Goal: Task Accomplishment & Management: Manage account settings

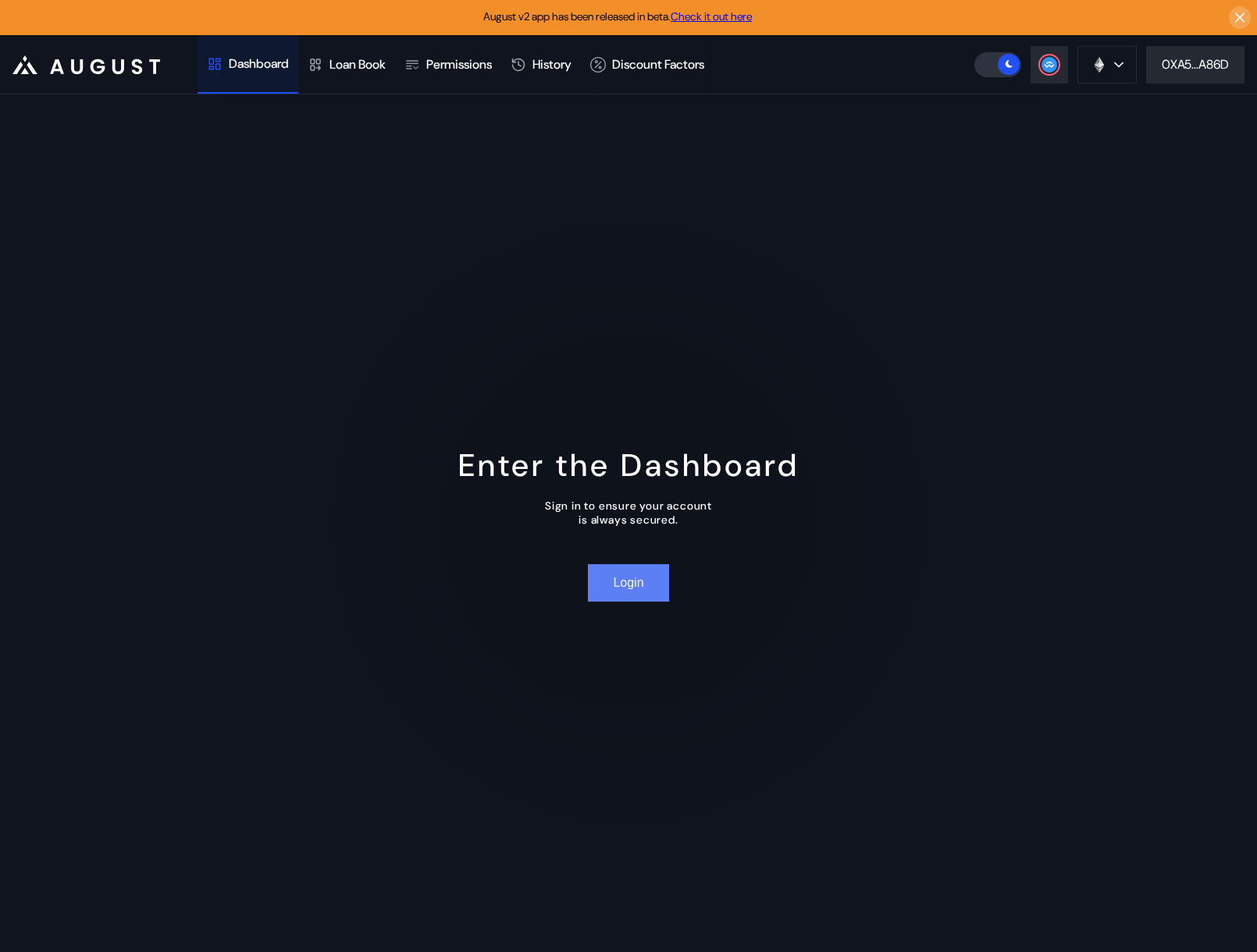
click at [618, 587] on button "Login" at bounding box center [628, 583] width 81 height 37
click at [630, 579] on button "Login" at bounding box center [628, 583] width 81 height 37
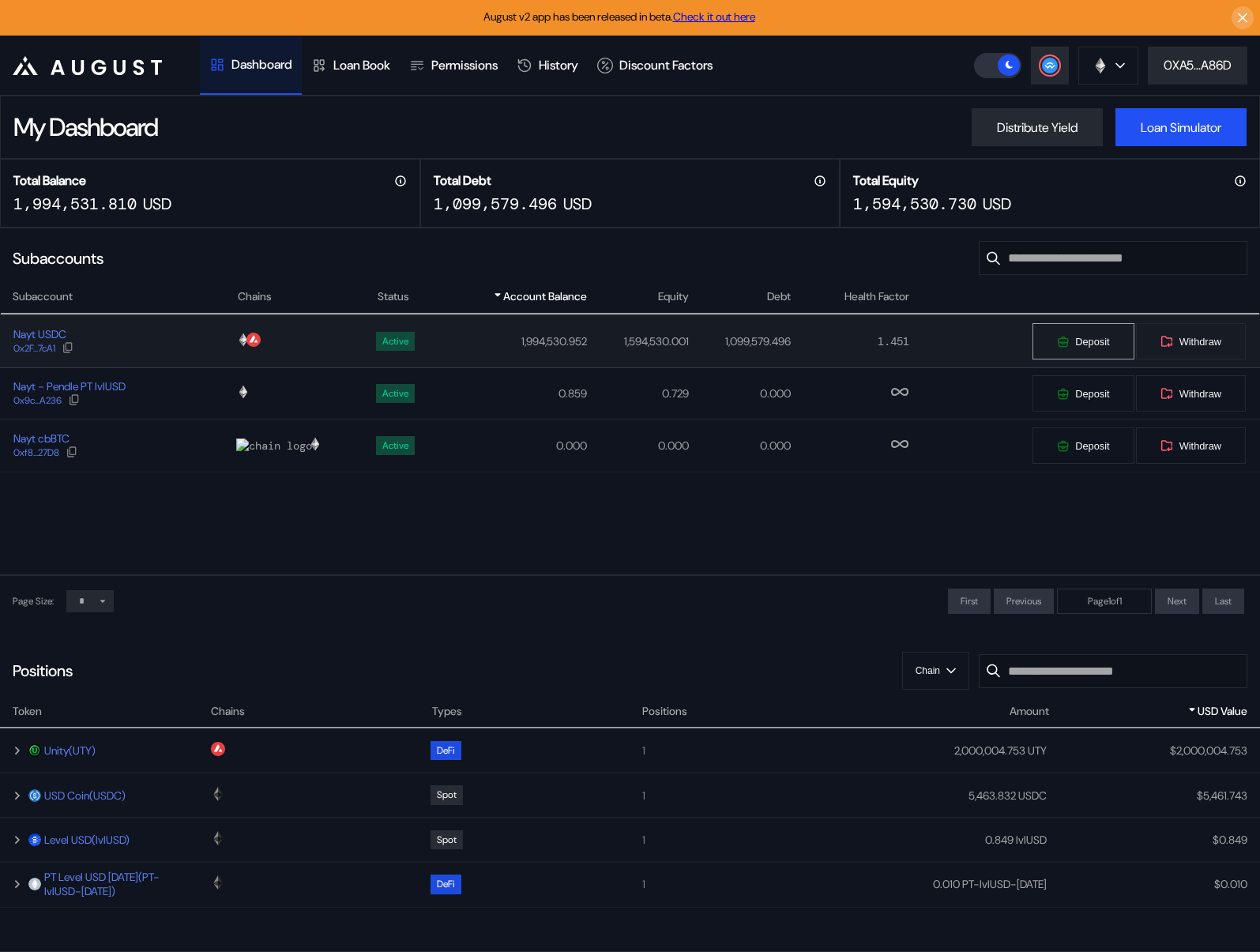
click at [1062, 335] on button "Deposit" at bounding box center [1083, 341] width 102 height 38
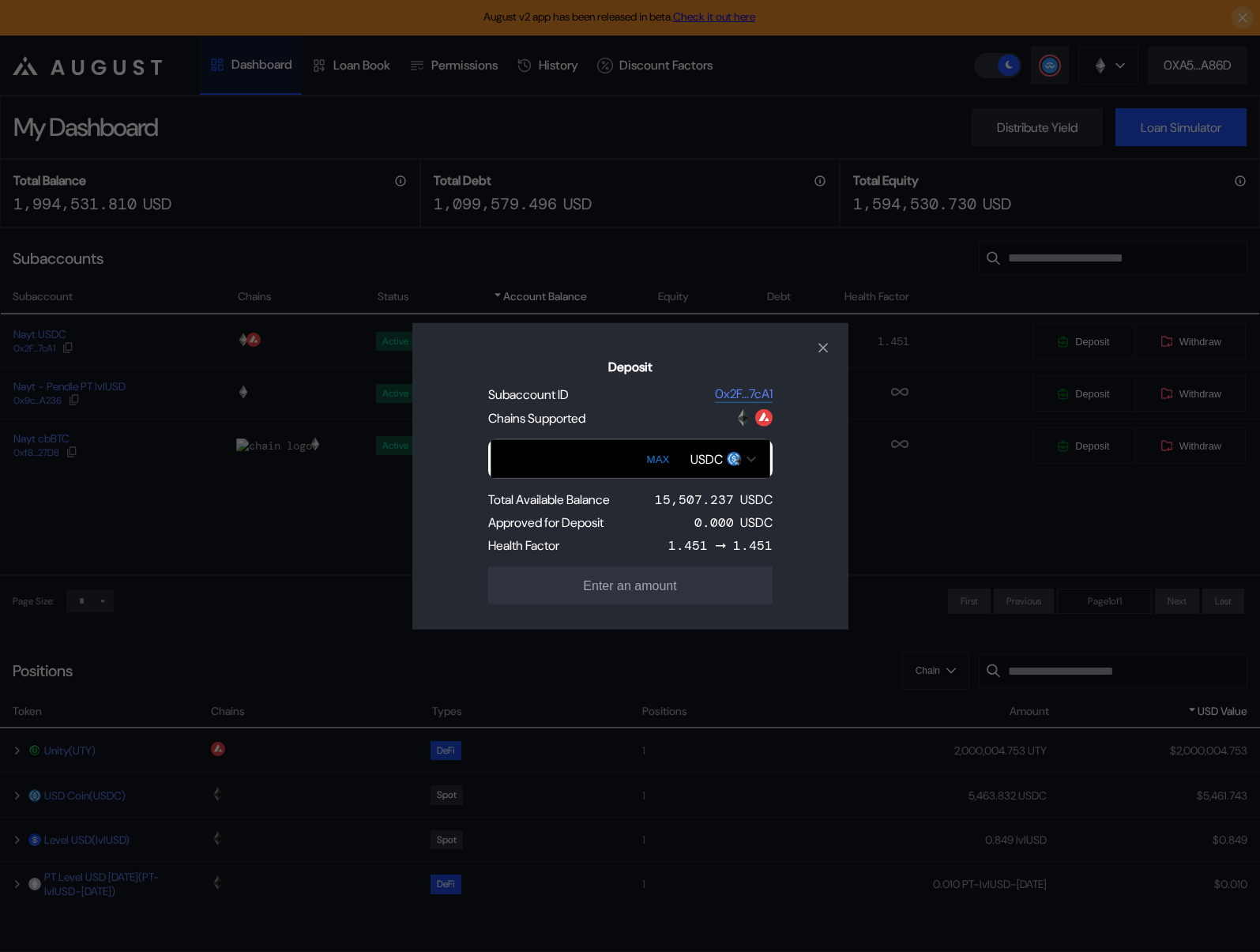
click at [712, 460] on div "USDC" at bounding box center [707, 459] width 32 height 17
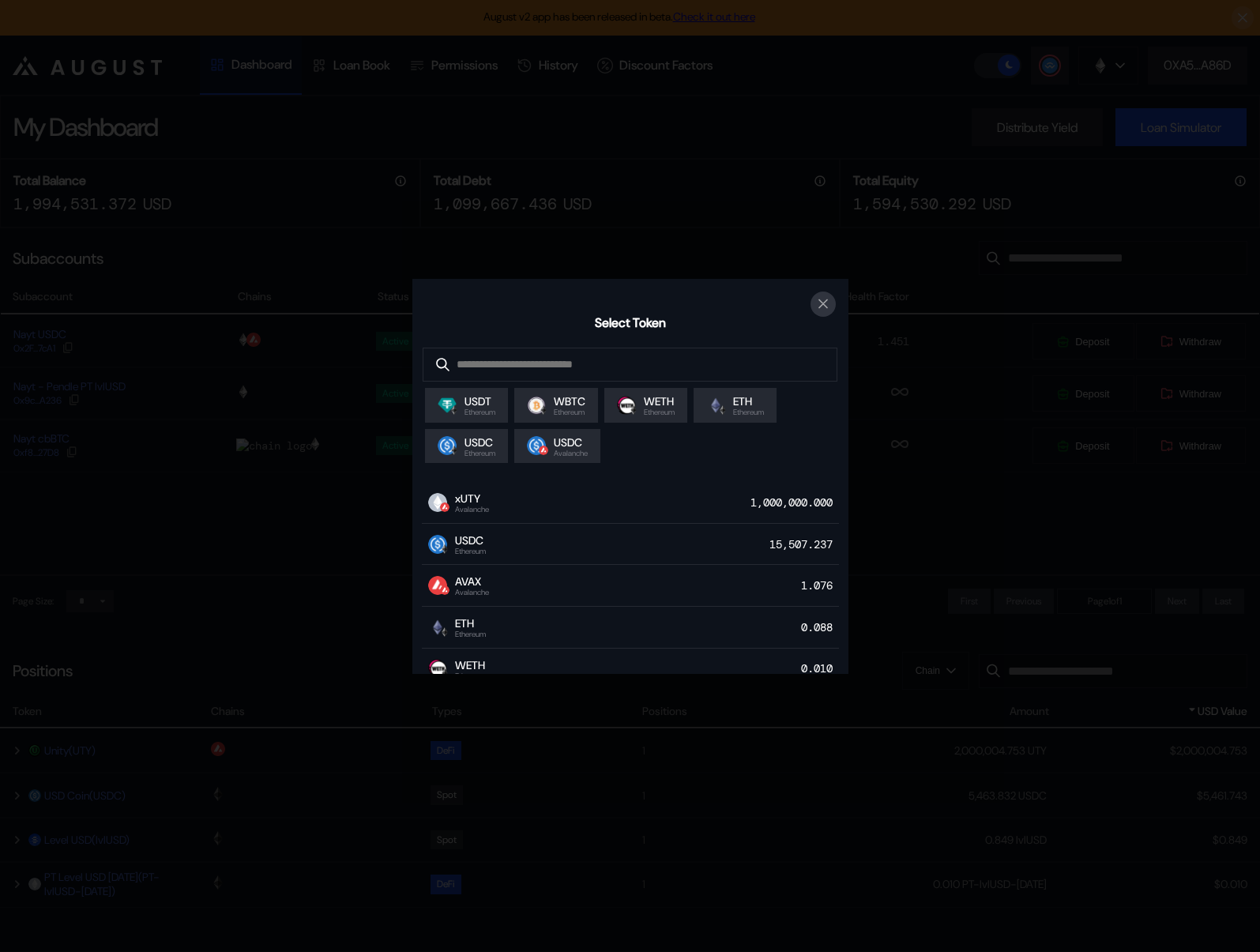
click at [826, 301] on icon "close modal" at bounding box center [824, 303] width 16 height 17
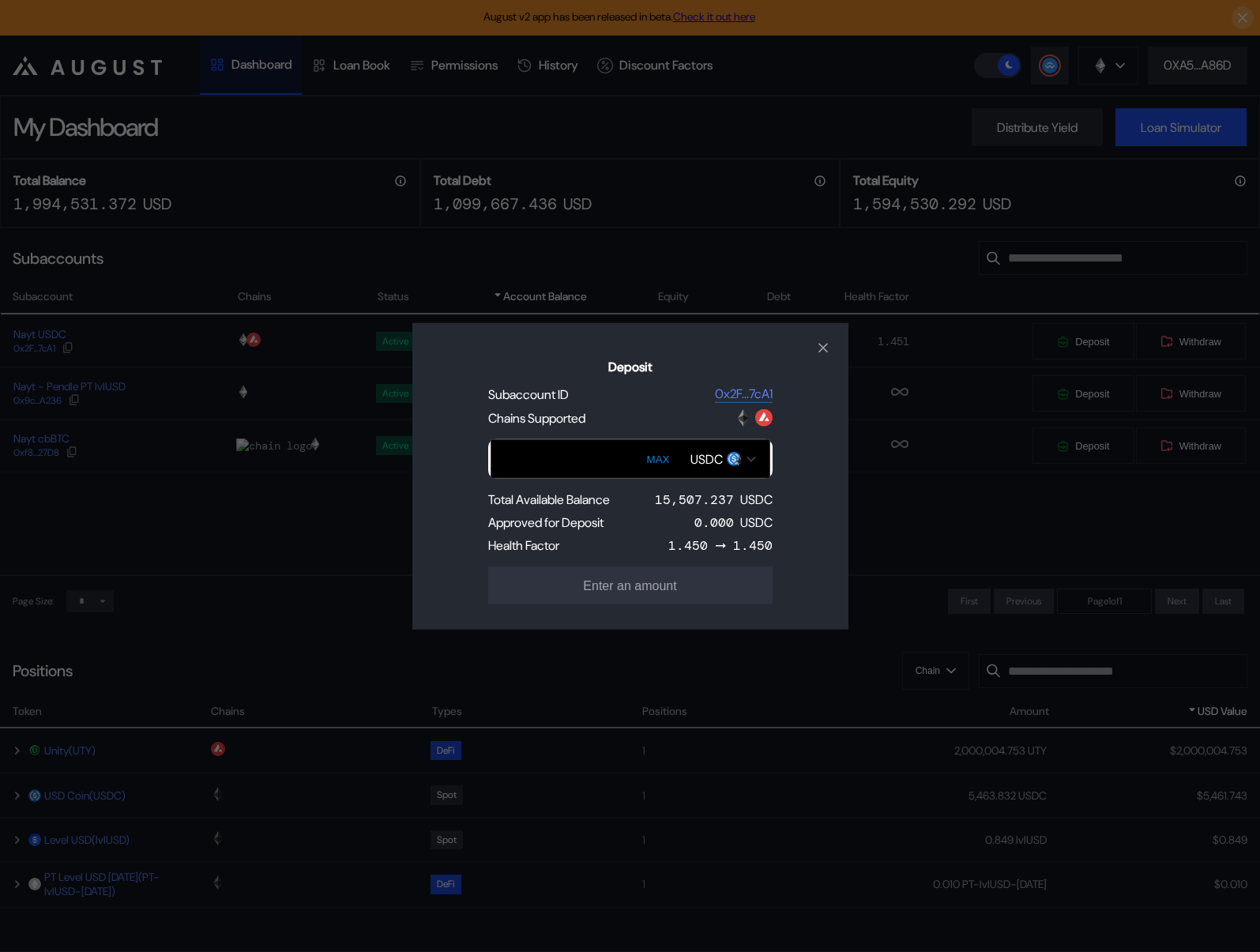
click at [571, 455] on input "Deposit" at bounding box center [630, 459] width 279 height 39
type input "*"
click at [580, 456] on input "Deposit" at bounding box center [630, 459] width 279 height 39
type input "*****"
click at [516, 371] on h2 "Deposit" at bounding box center [631, 367] width 386 height 17
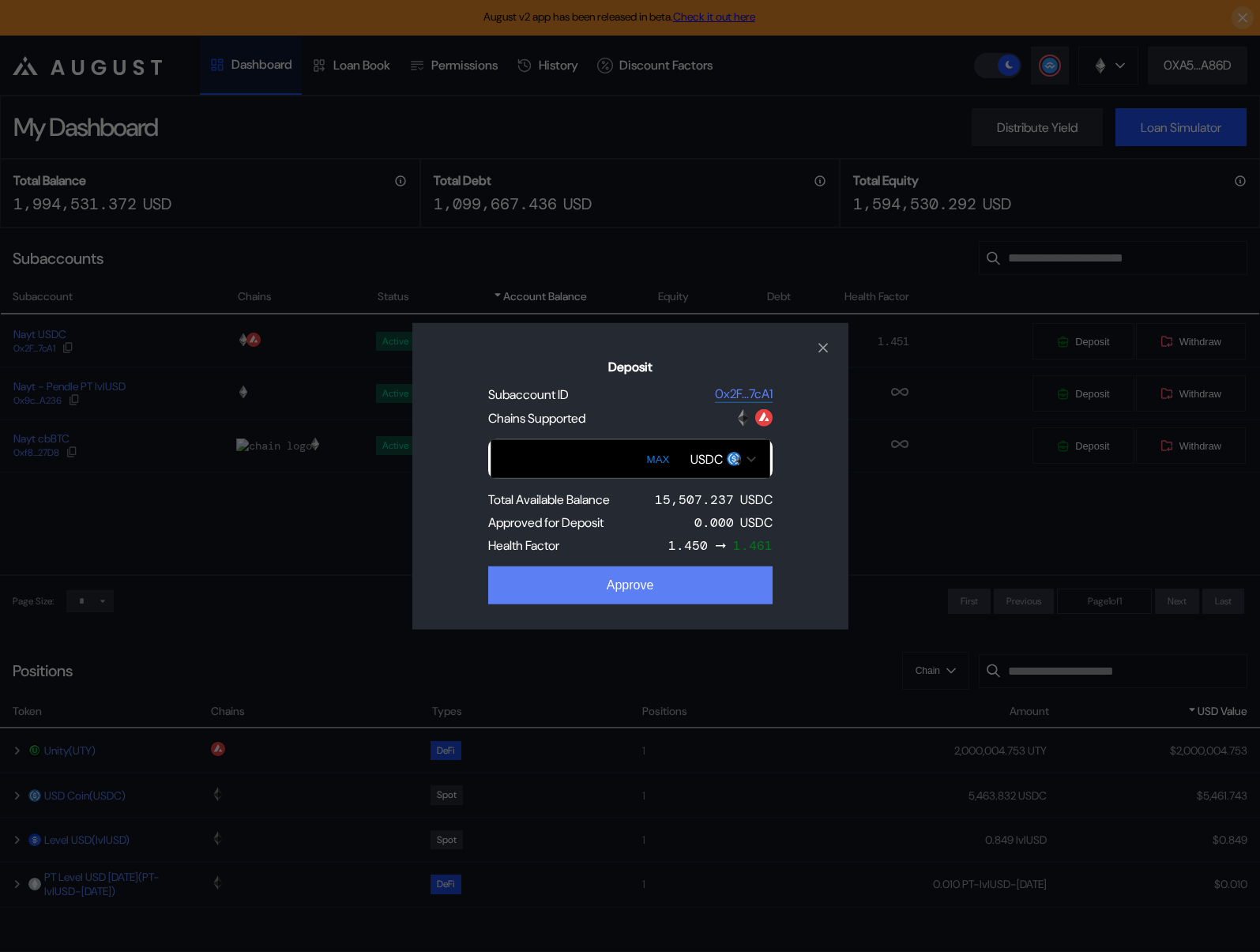
click at [690, 582] on button "Approve" at bounding box center [630, 585] width 284 height 38
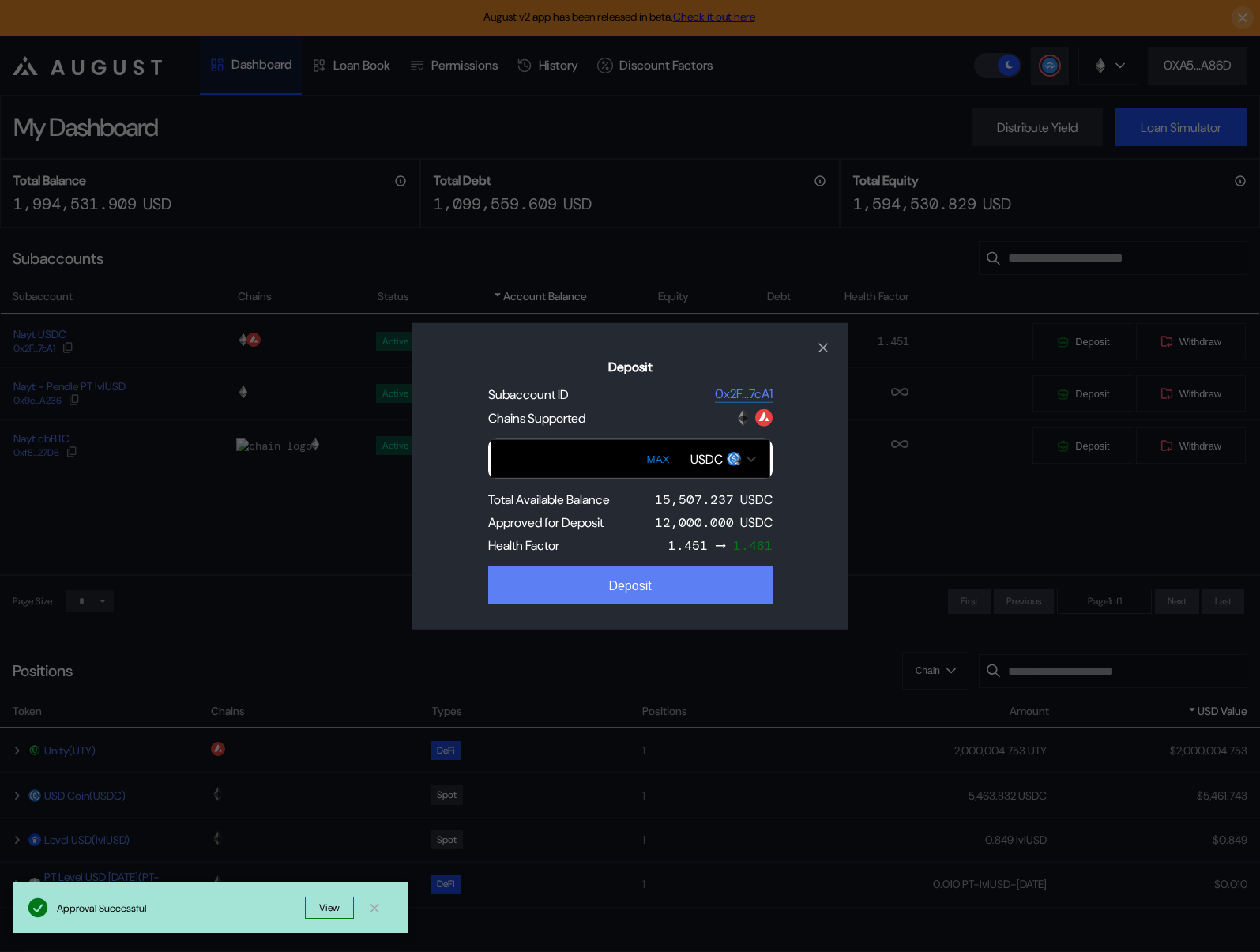
click at [632, 583] on div "Deposit" at bounding box center [629, 586] width 42 height 14
click at [787, 334] on div "Deposit Subaccount ID 0x2F...7cA1 Chains Supported MAX USDC Total Available Bal…" at bounding box center [630, 476] width 436 height 307
click at [822, 352] on icon "close modal" at bounding box center [824, 347] width 16 height 17
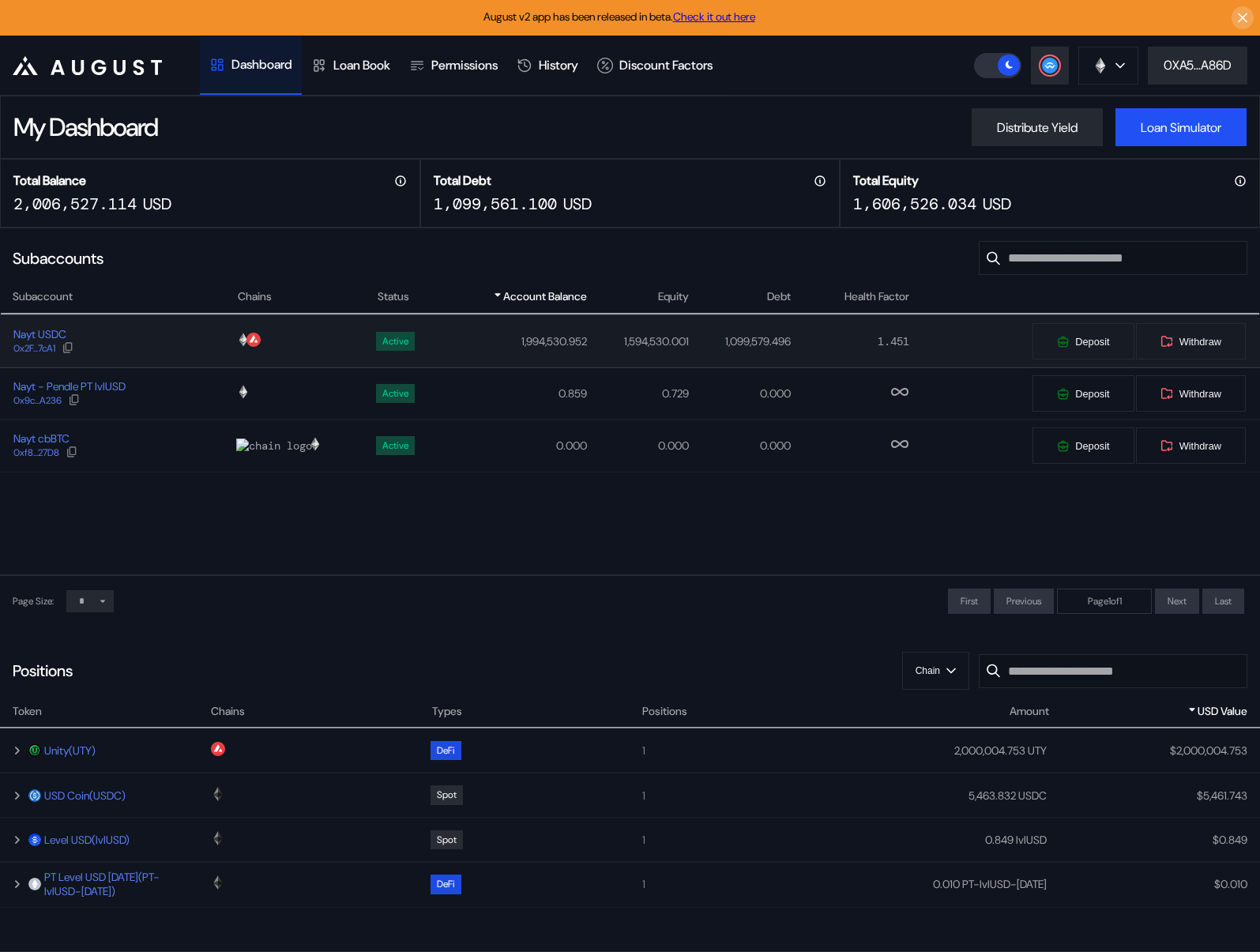
click at [127, 348] on div "Nayt USDC 0x2F...7cA1" at bounding box center [118, 342] width 235 height 29
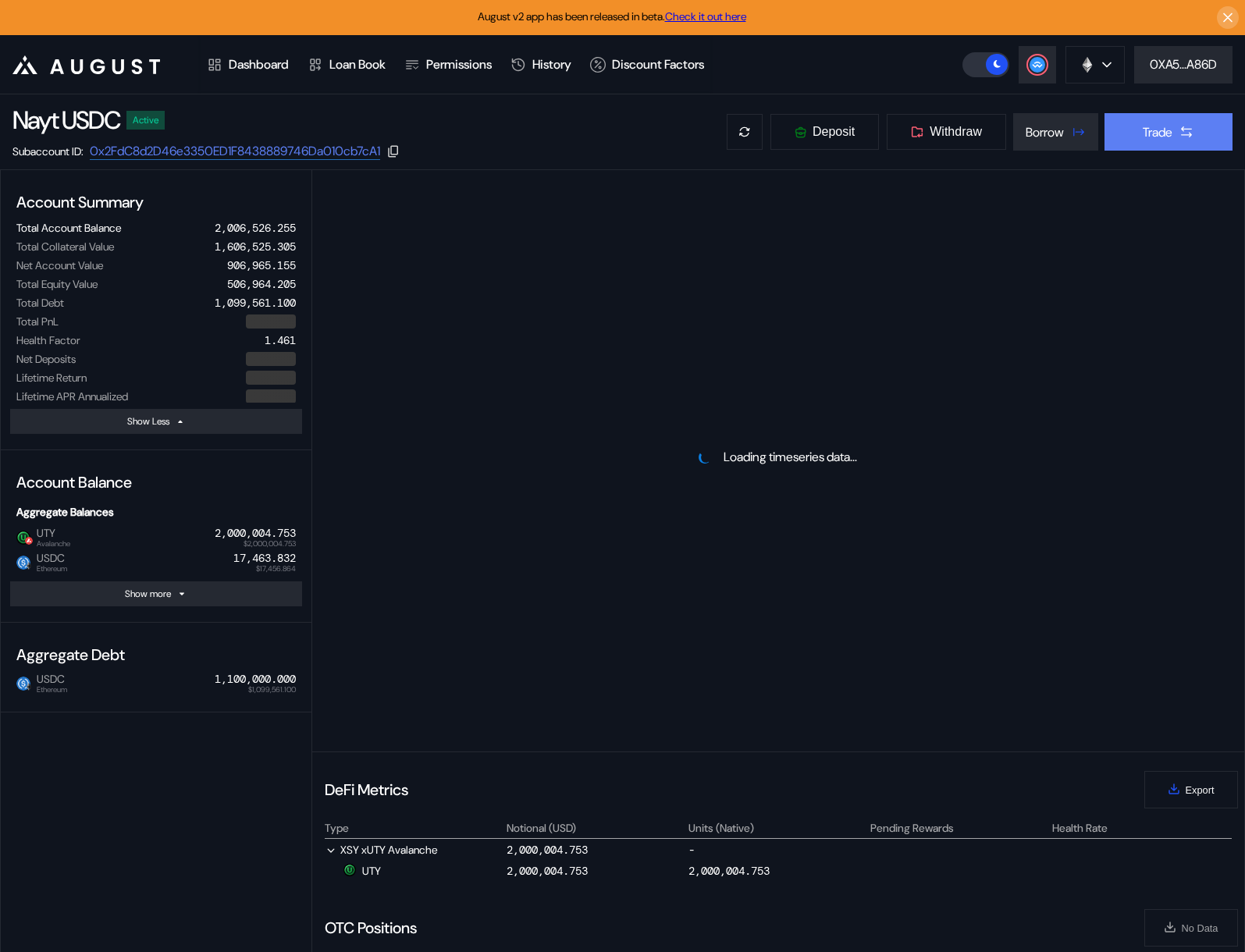
click at [1123, 138] on div "Trade" at bounding box center [1158, 132] width 30 height 17
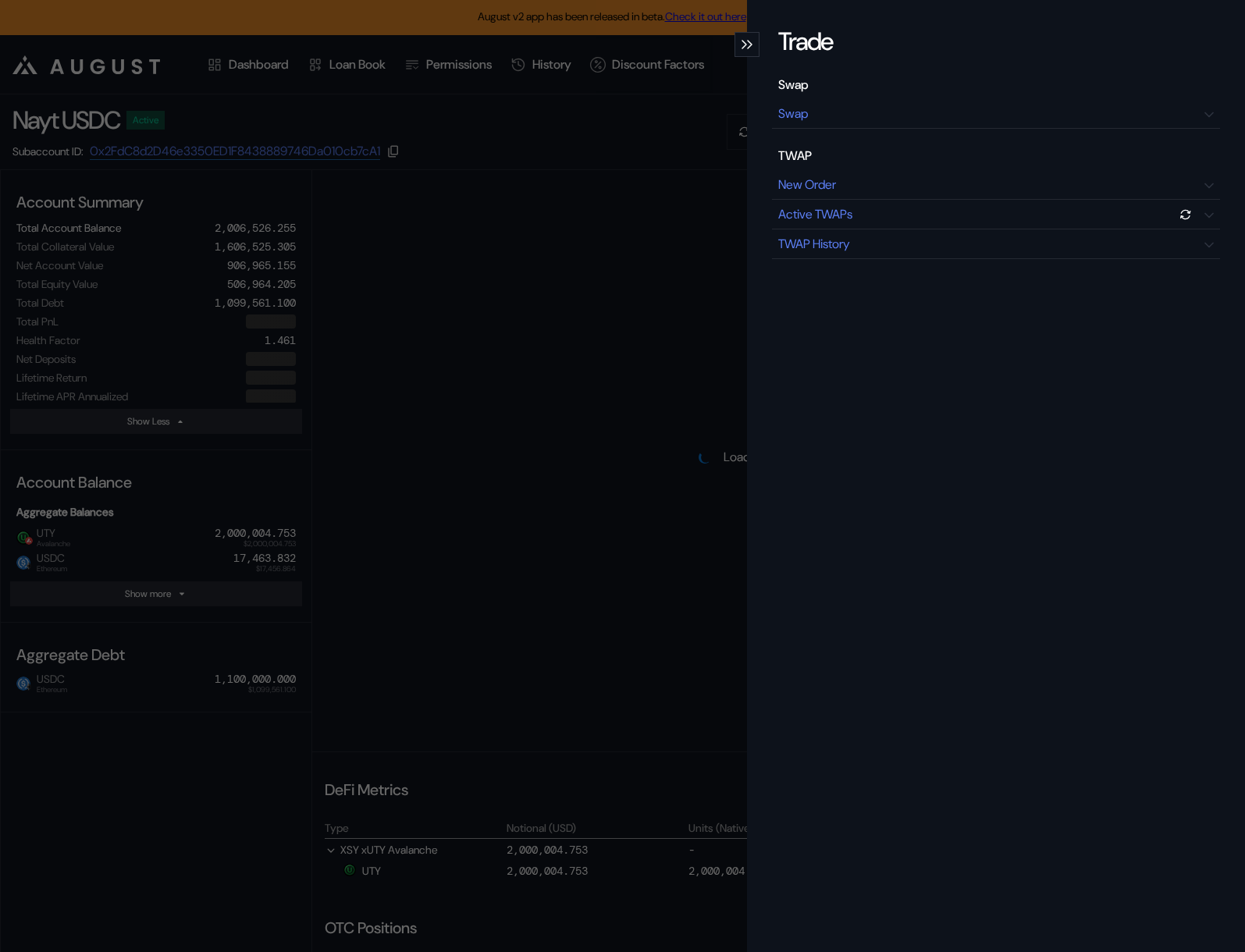
click at [628, 187] on div "Trade Swap Swap TWAP New Order Active TWAPs TWAP History" at bounding box center [622, 476] width 1245 height 952
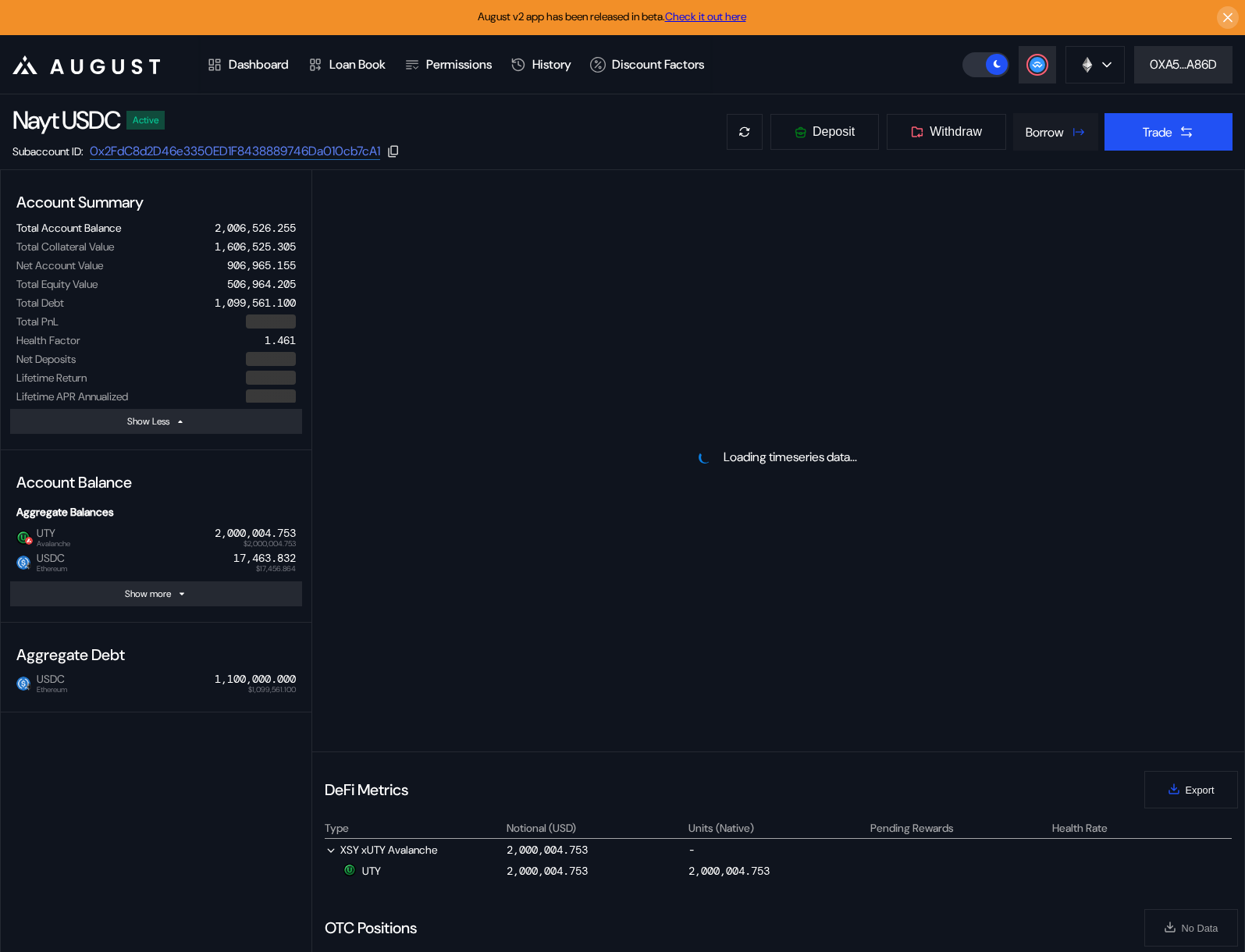
click at [1027, 132] on div "Borrow" at bounding box center [1045, 132] width 38 height 17
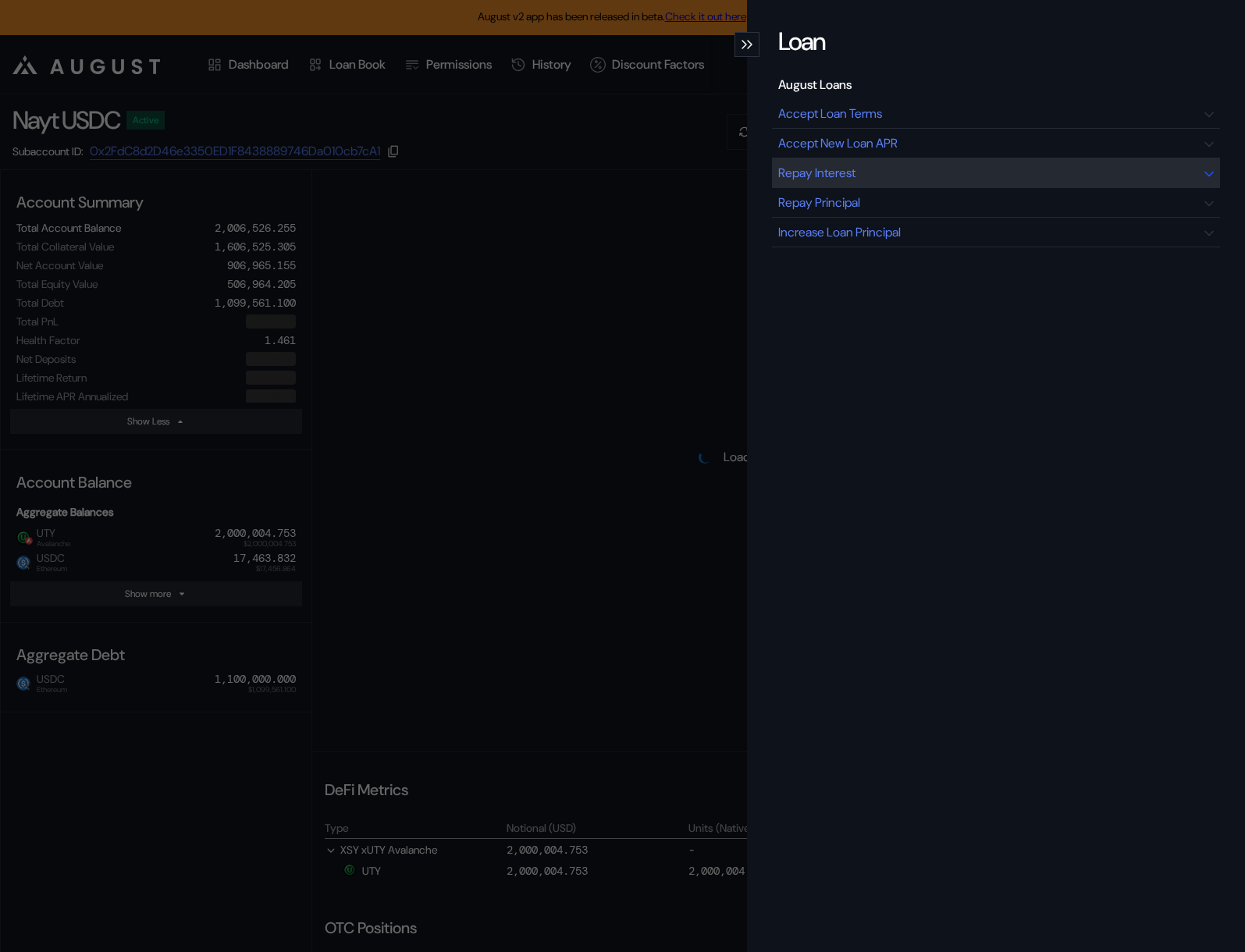
click at [960, 174] on div "Repay Interest" at bounding box center [996, 173] width 448 height 30
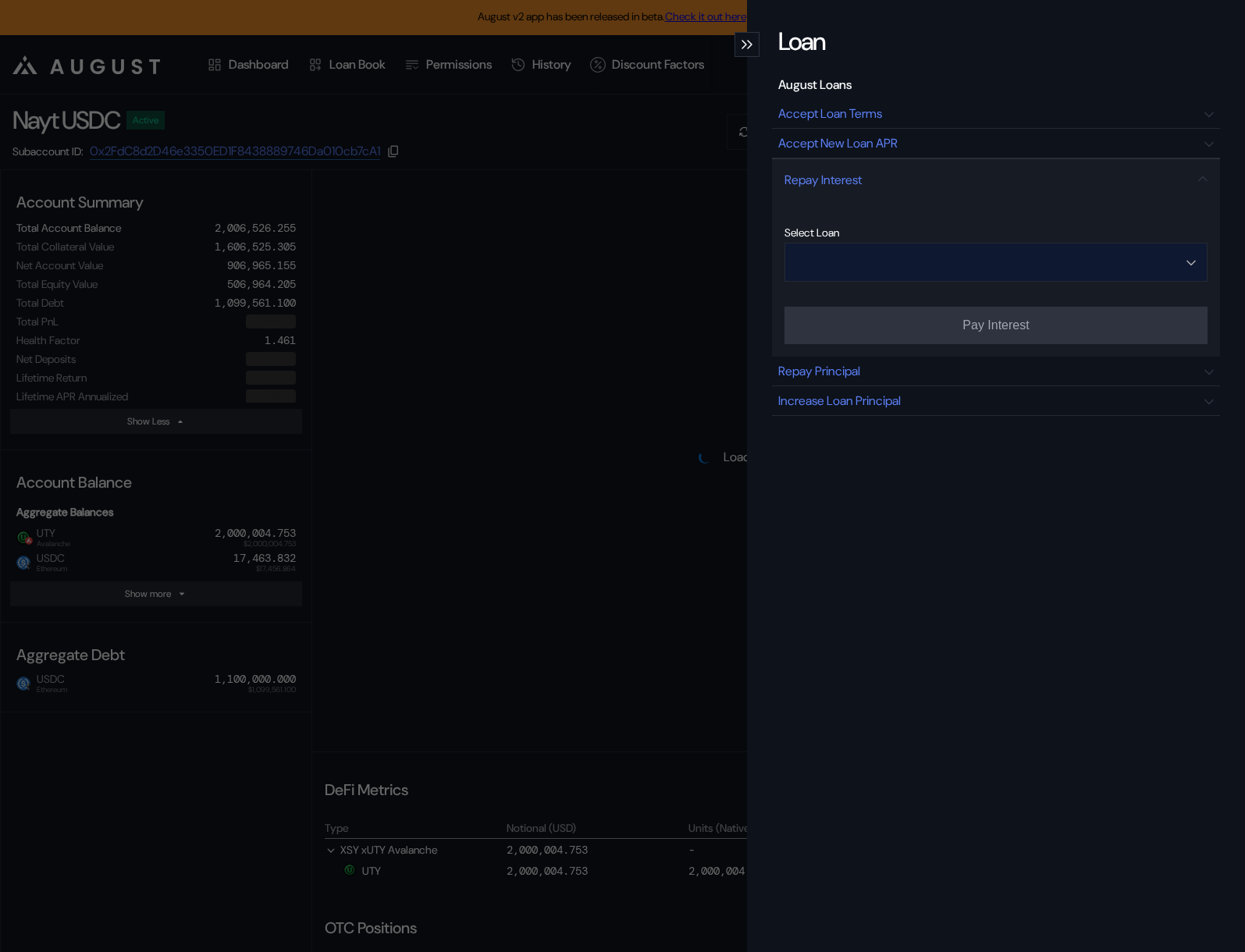
click at [1088, 265] on input "Open menu" at bounding box center [988, 262] width 383 height 37
click at [1005, 300] on span "1,100,000.000 USDC - 11.000 % APR - Ethereum 0x67...3986" at bounding box center [1000, 299] width 414 height 31
type input "**********"
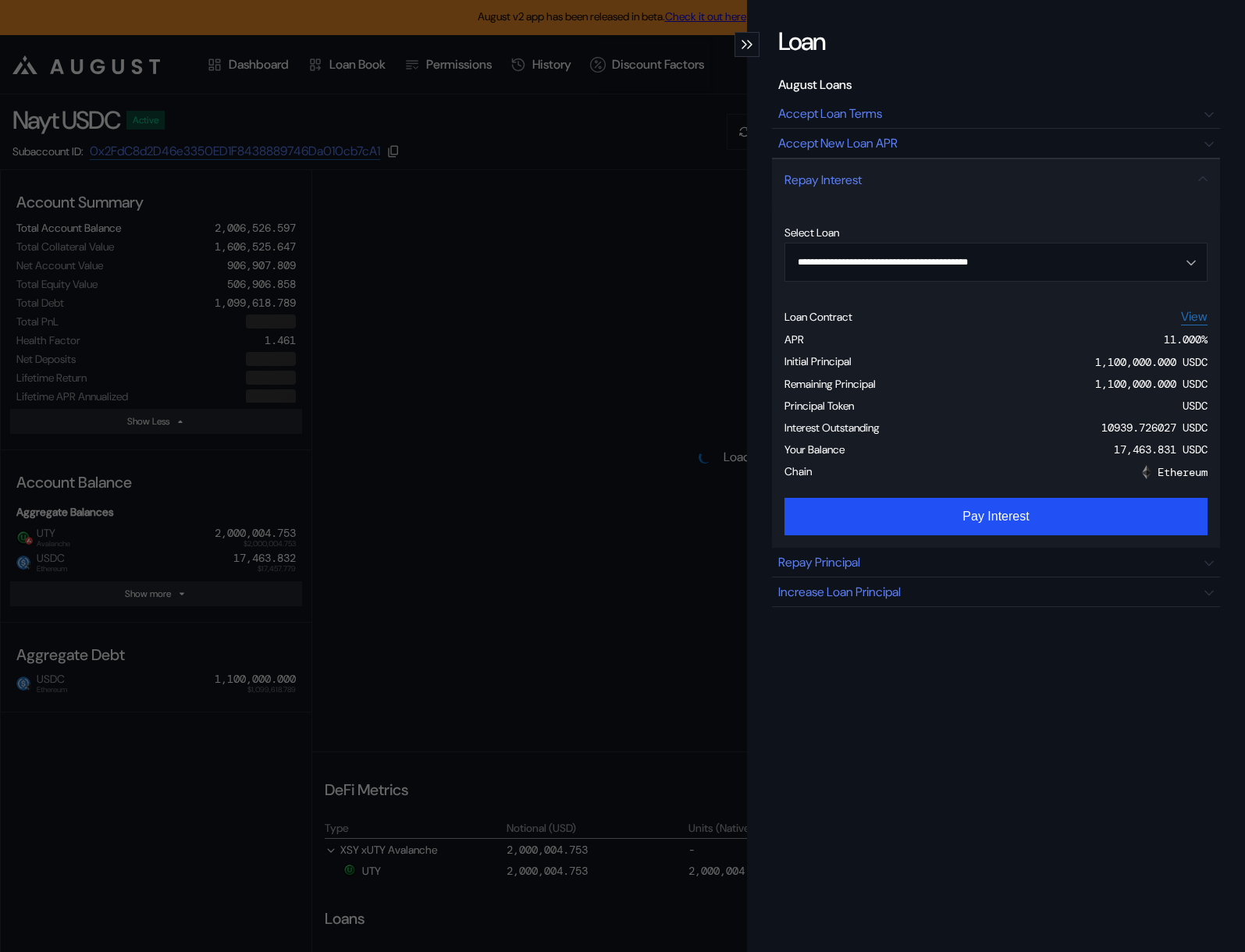
drag, startPoint x: 1077, startPoint y: 425, endPoint x: 1154, endPoint y: 419, distance: 77.2
click at [1123, 419] on div "Interest Outstanding 10939.726027 USDC" at bounding box center [996, 430] width 423 height 22
click at [1067, 419] on div "Interest Outstanding 10939.726027 USDC" at bounding box center [996, 430] width 423 height 22
select select "*"
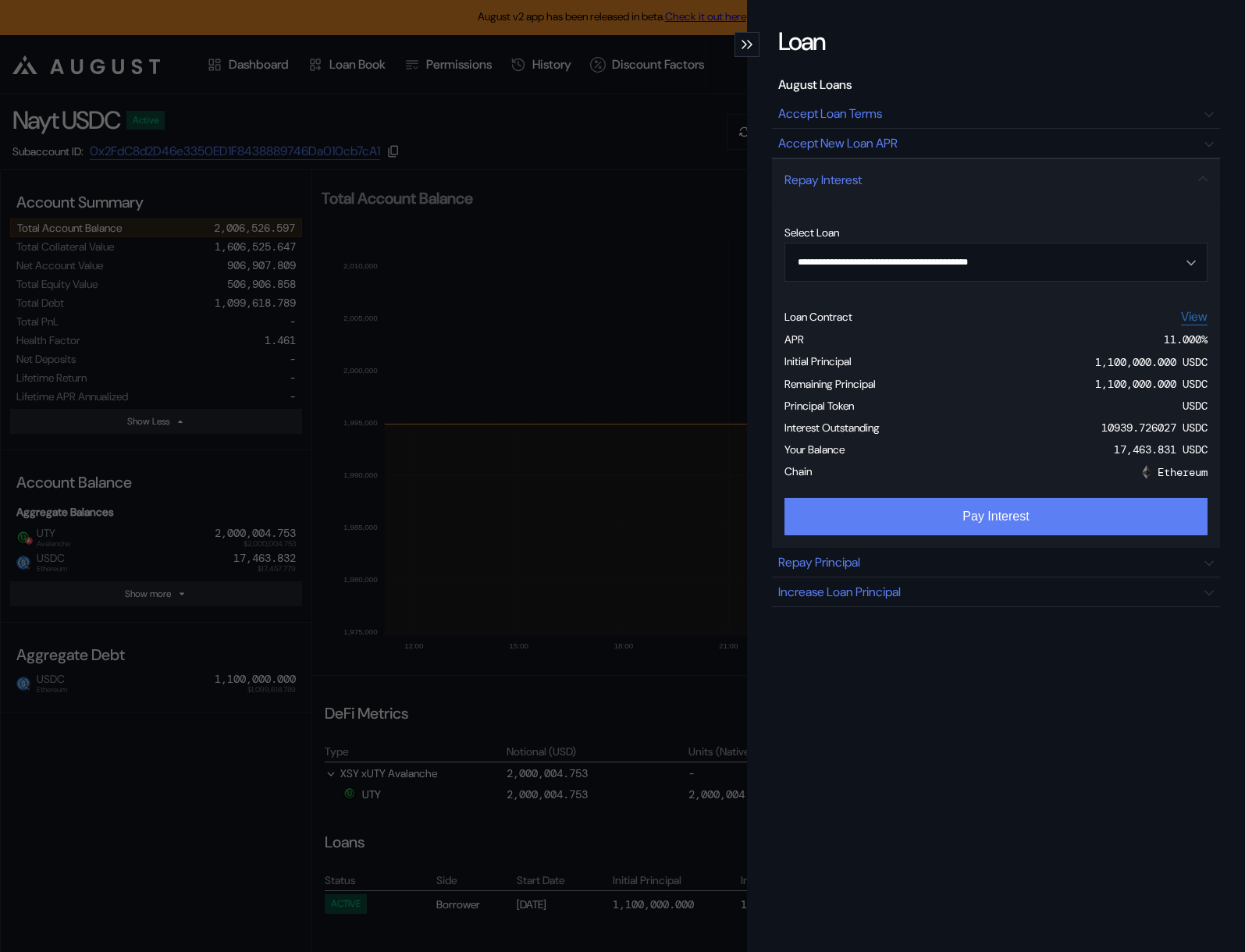
click at [1020, 512] on button "Pay Interest" at bounding box center [996, 516] width 423 height 37
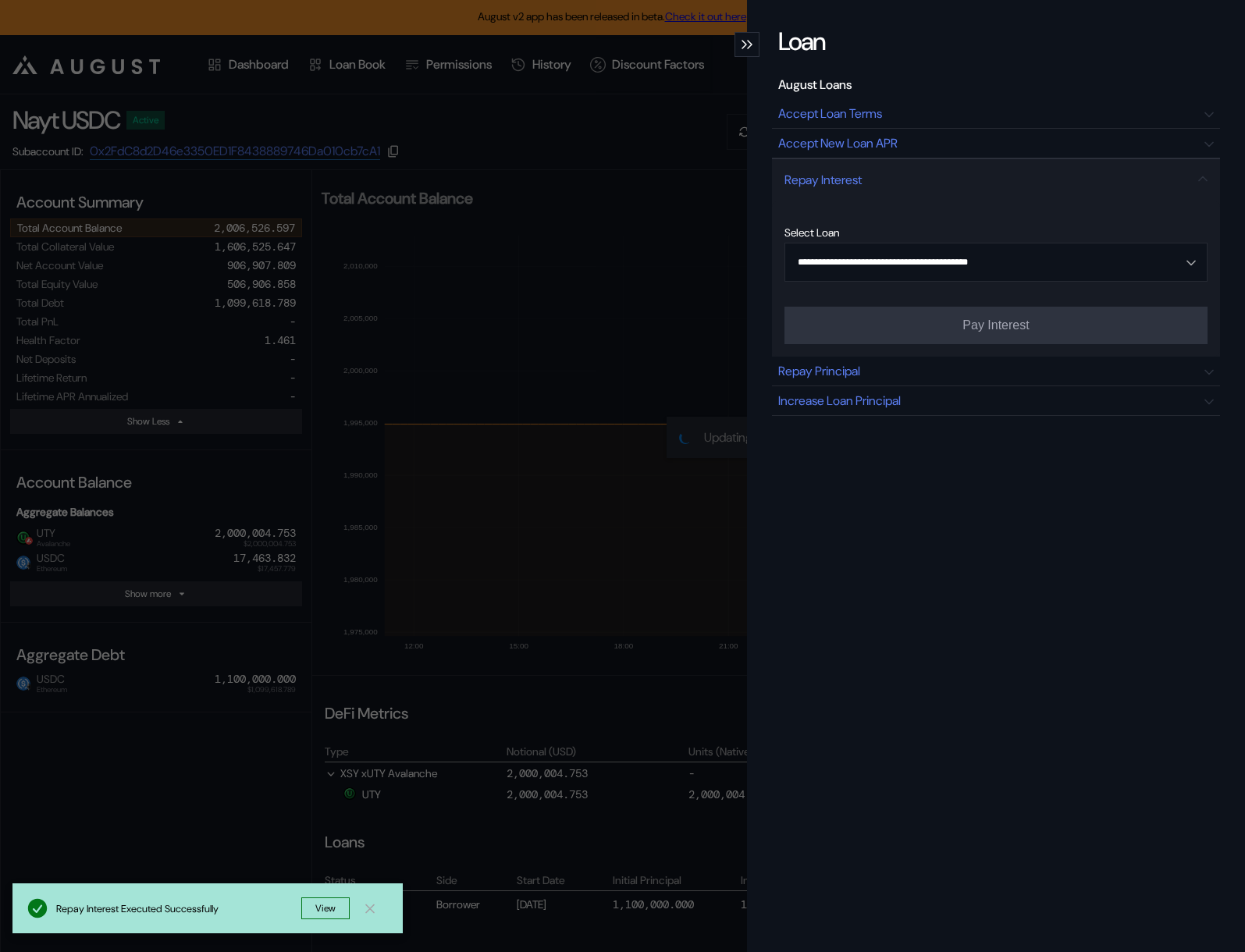
type input "**********"
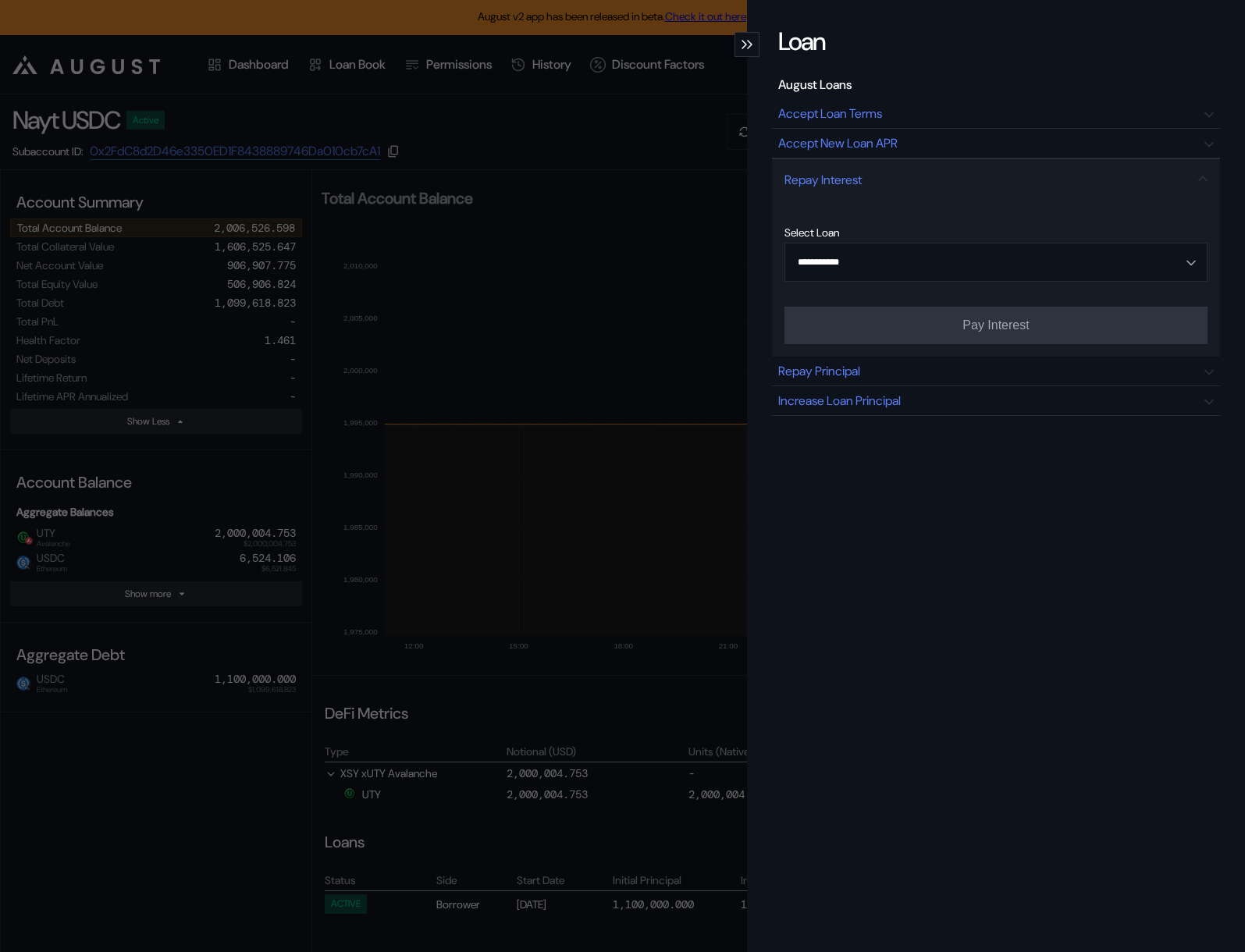
click at [659, 447] on div "**********" at bounding box center [622, 476] width 1245 height 952
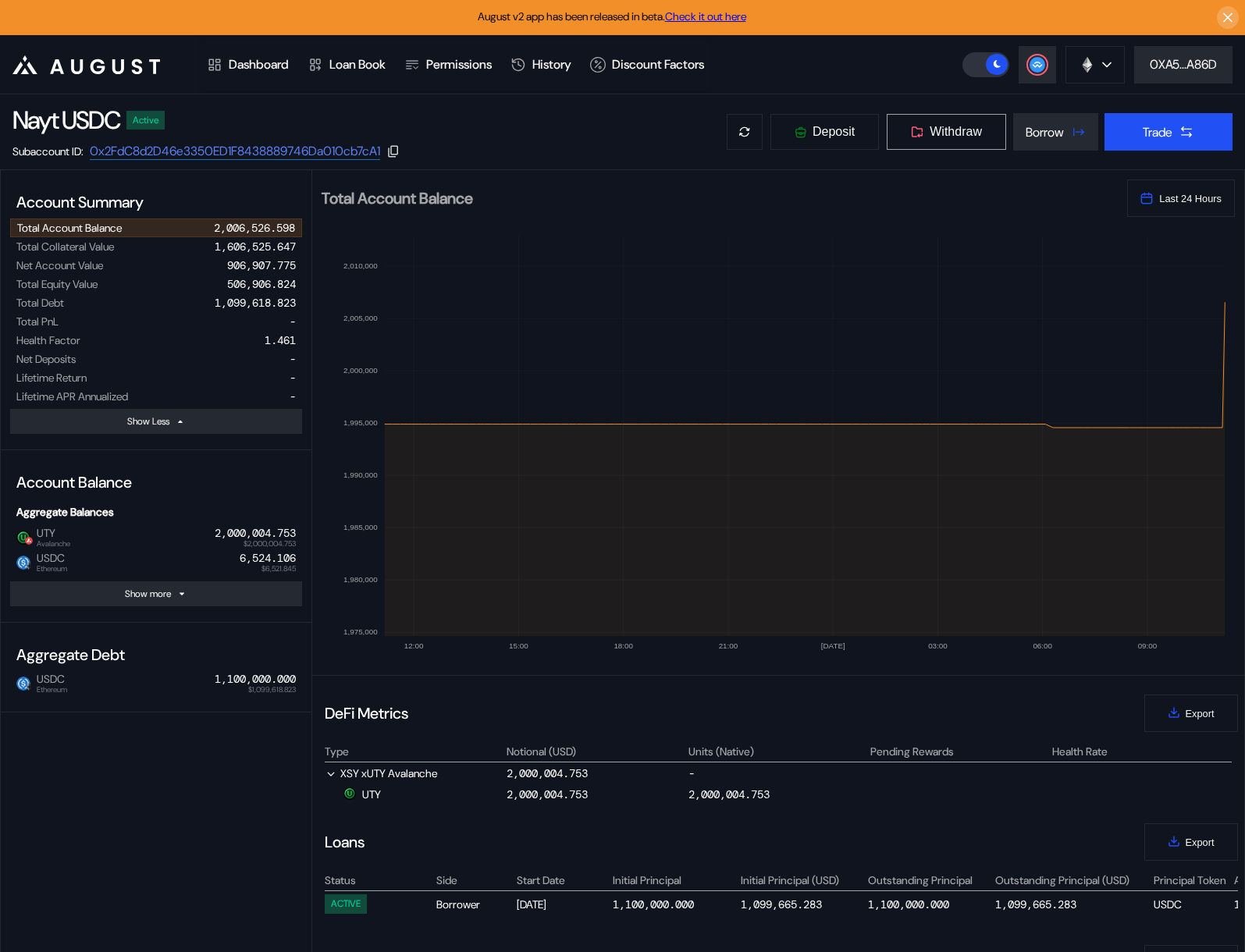
click at [979, 131] on button "Withdraw" at bounding box center [946, 131] width 121 height 37
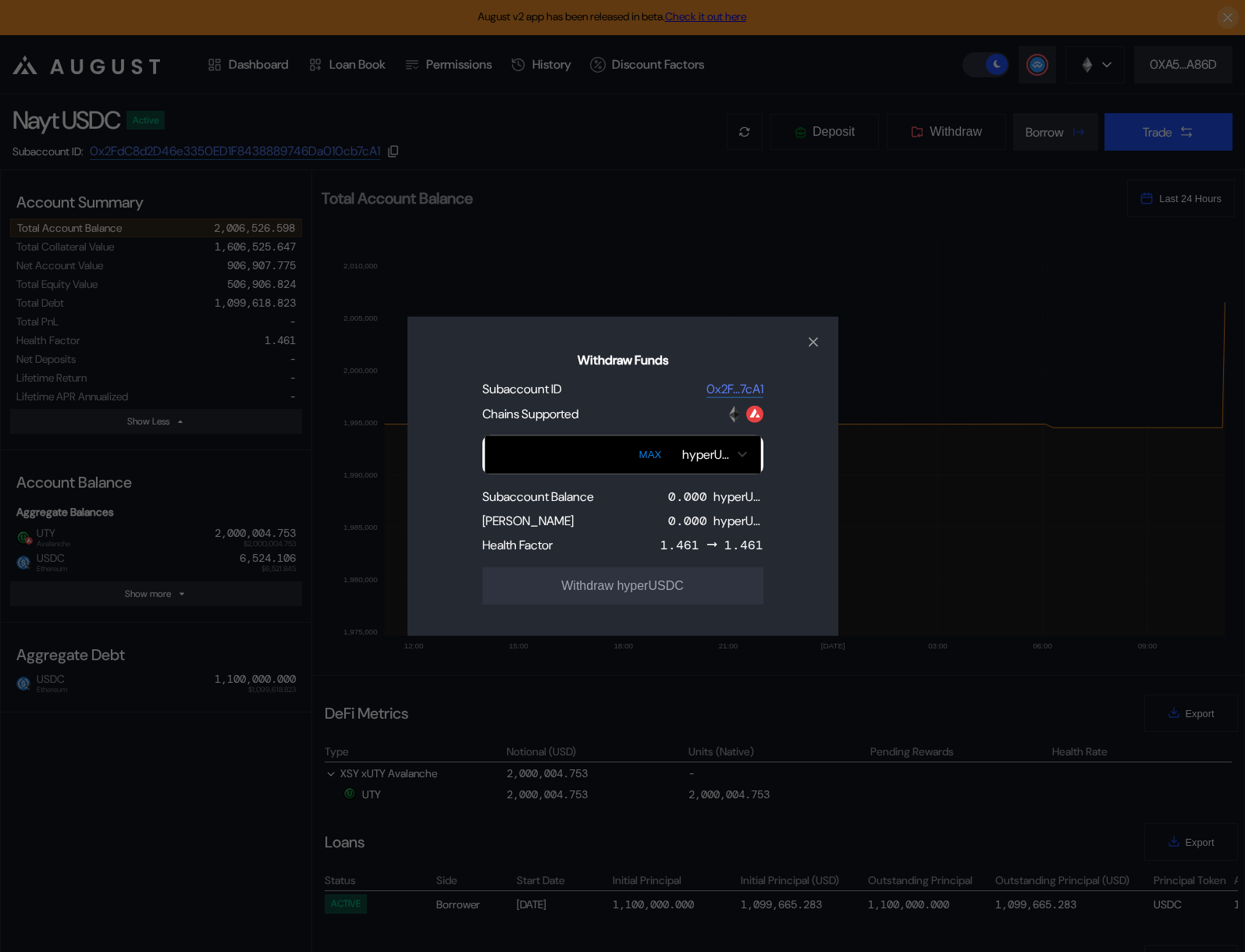
click at [1027, 241] on div "Withdraw Funds Subaccount ID 0x2F...7cA1 Chains Supported MAX hyperUSDC Subacco…" at bounding box center [622, 476] width 1245 height 952
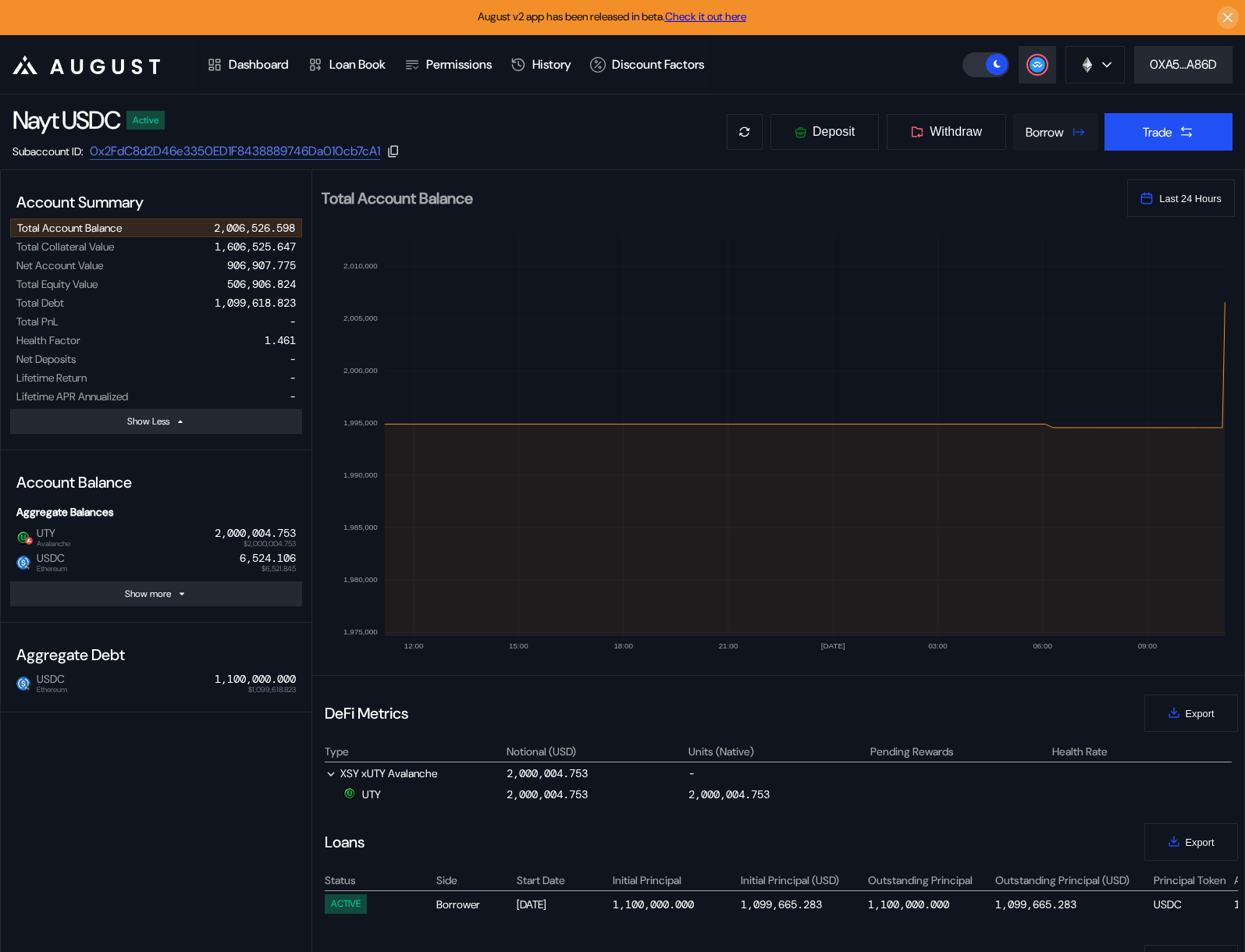
click at [1030, 132] on div "Borrow" at bounding box center [1045, 132] width 38 height 17
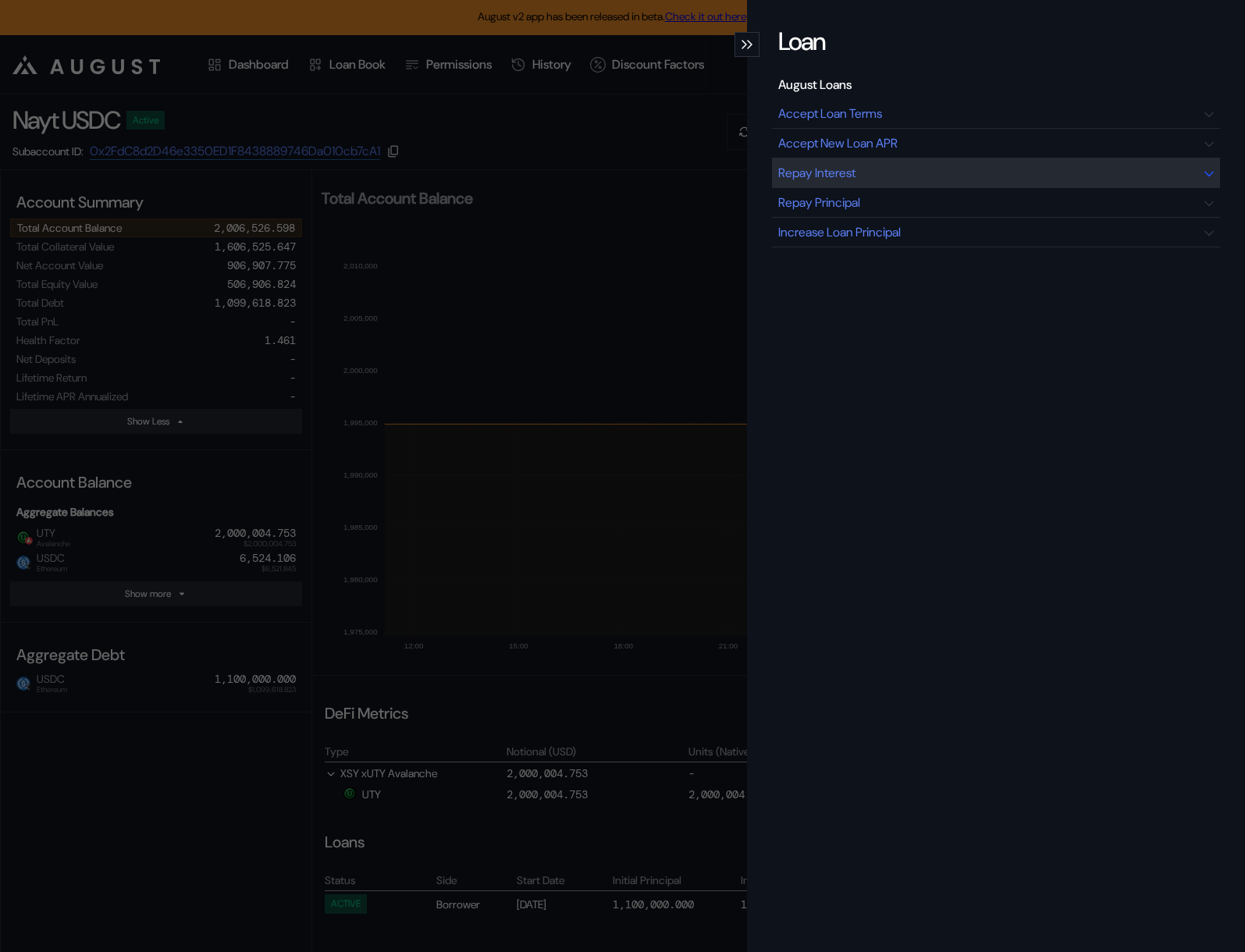
click at [948, 180] on div "Repay Interest" at bounding box center [996, 173] width 448 height 30
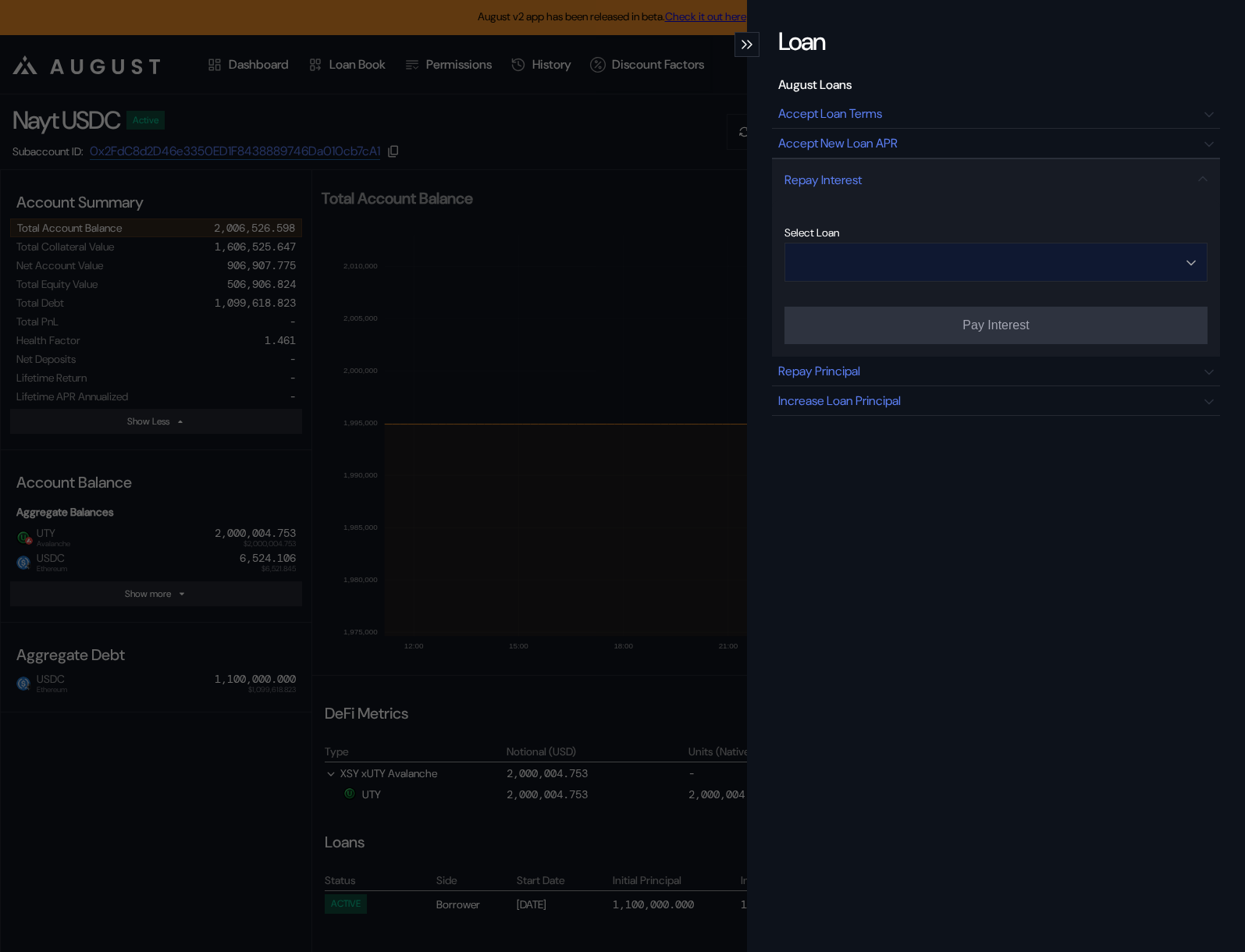
click at [919, 257] on input "Open menu" at bounding box center [988, 262] width 383 height 37
click at [937, 296] on div "1,100,000.000 USDC - 11.000 % APR - Ethereum" at bounding box center [901, 299] width 202 height 11
type input "**********"
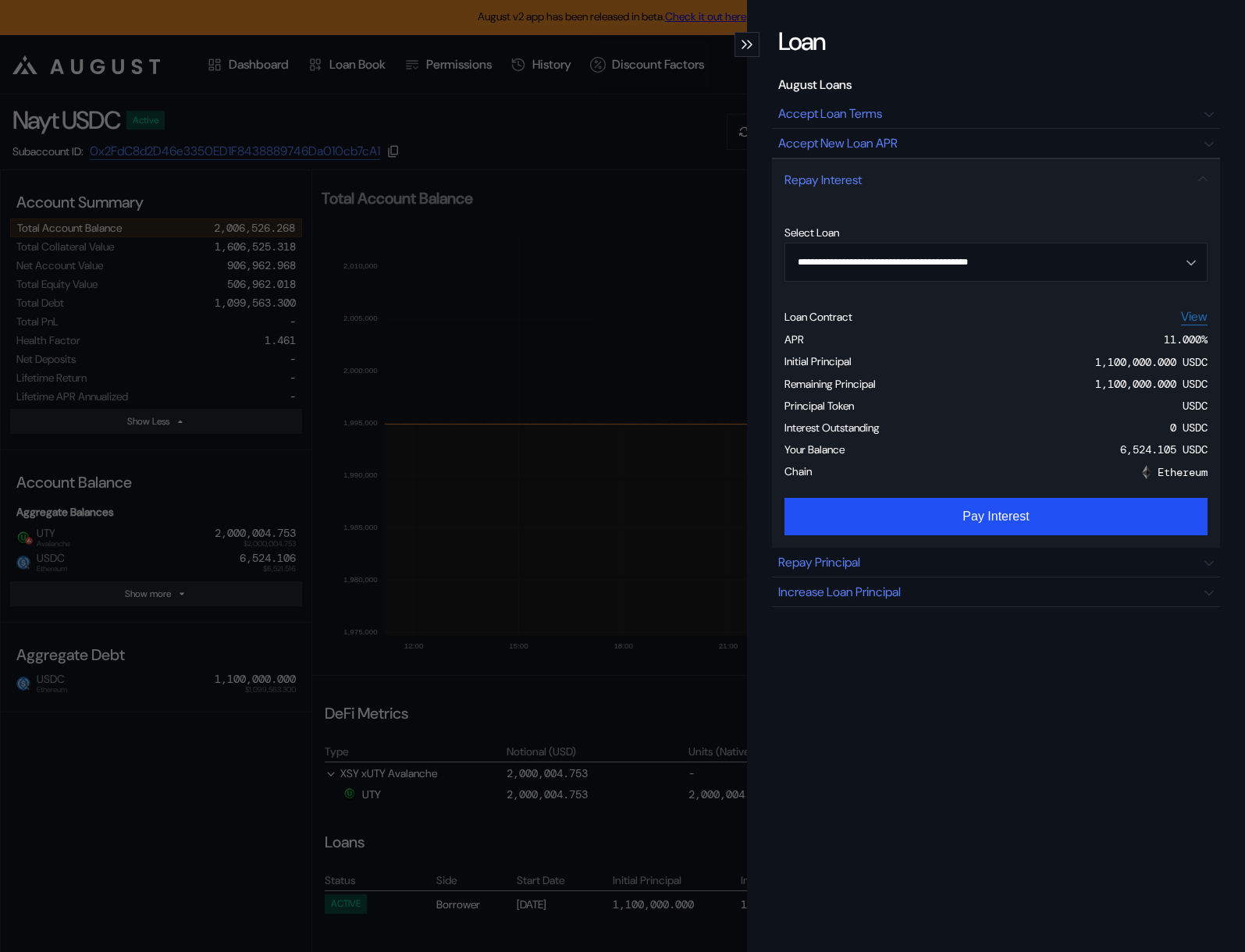
click at [716, 304] on div "**********" at bounding box center [622, 476] width 1245 height 952
